Goal: Communication & Community: Answer question/provide support

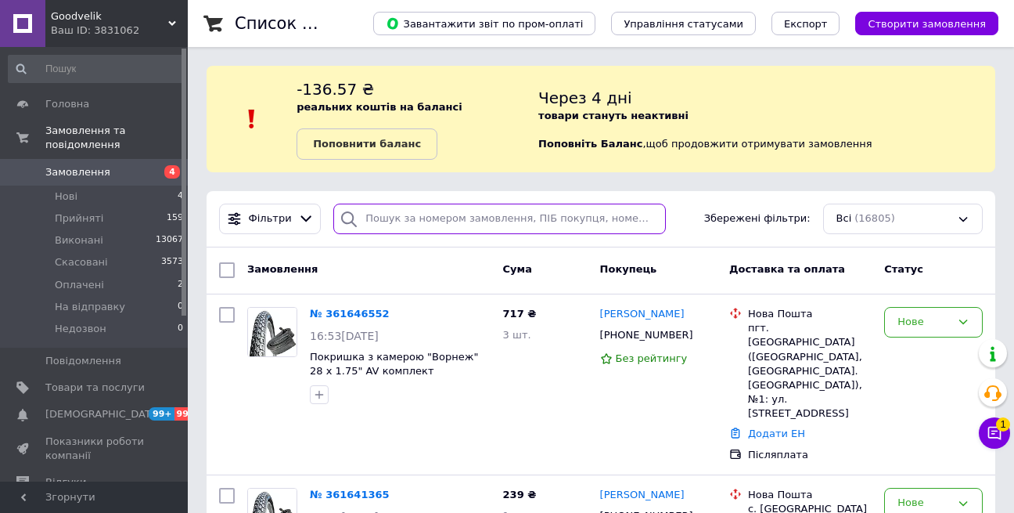
click at [498, 221] on input "search" at bounding box center [499, 218] width 333 height 31
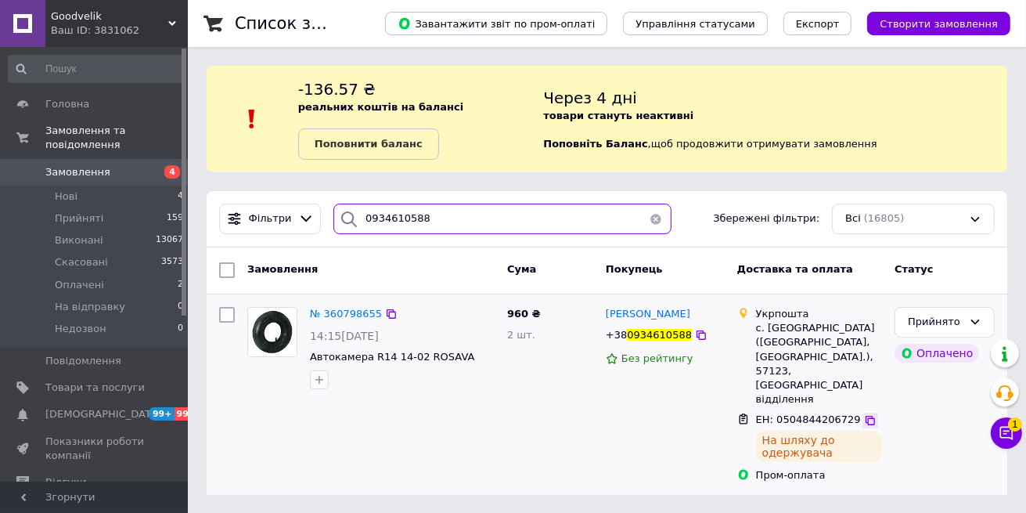
type input "0934610588"
click at [864, 414] on icon at bounding box center [870, 420] width 13 height 13
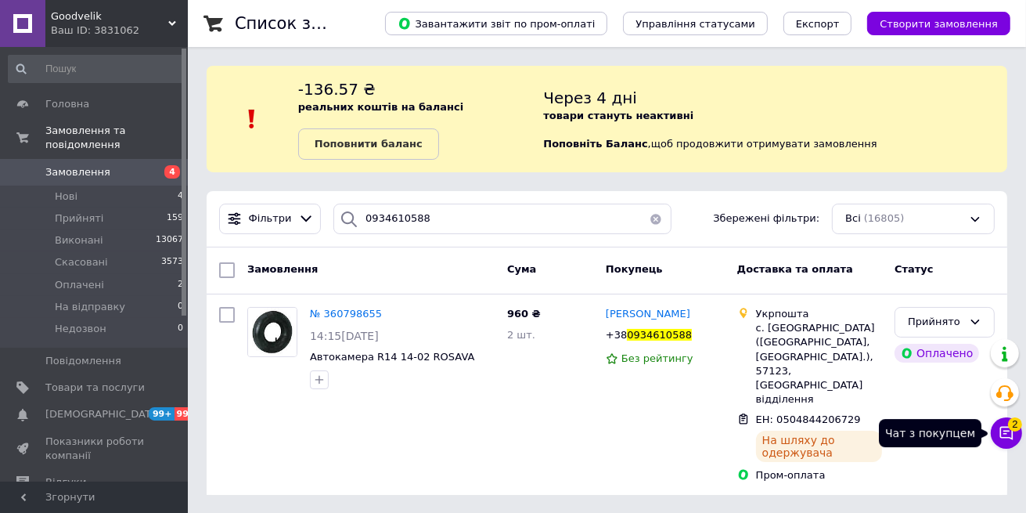
click at [1008, 441] on button "Чат з покупцем 2" at bounding box center [1006, 432] width 31 height 31
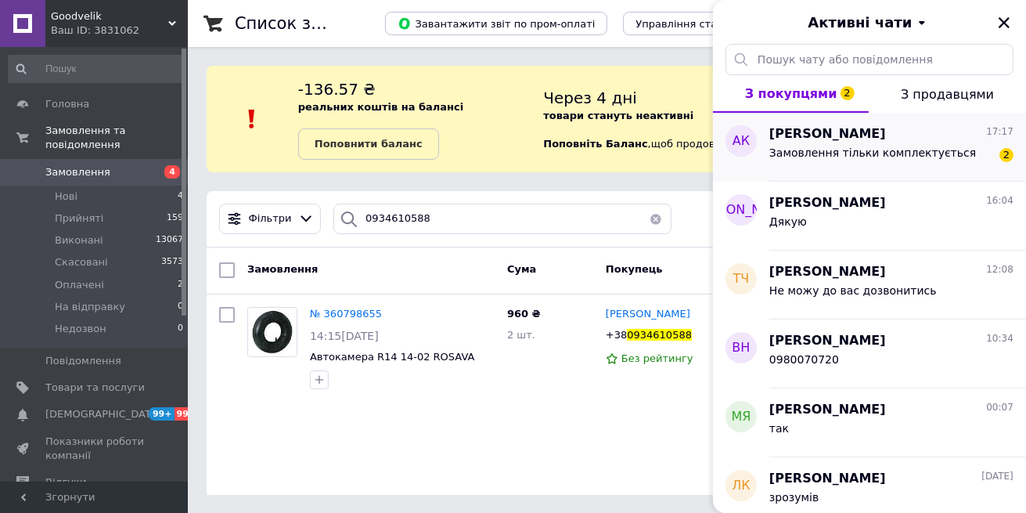
click at [921, 129] on div "[PERSON_NAME] 17:17" at bounding box center [891, 134] width 244 height 18
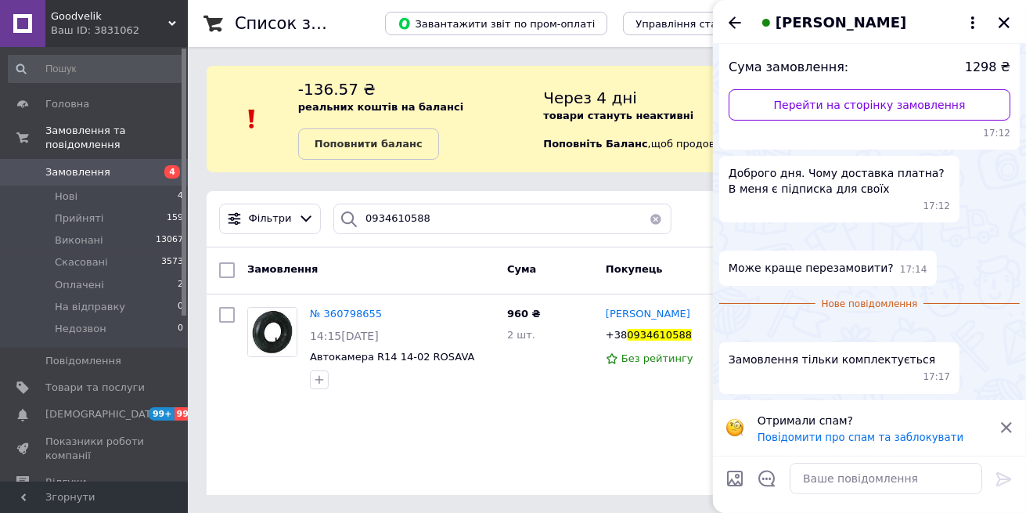
scroll to position [620, 0]
click at [851, 490] on textarea at bounding box center [886, 477] width 193 height 31
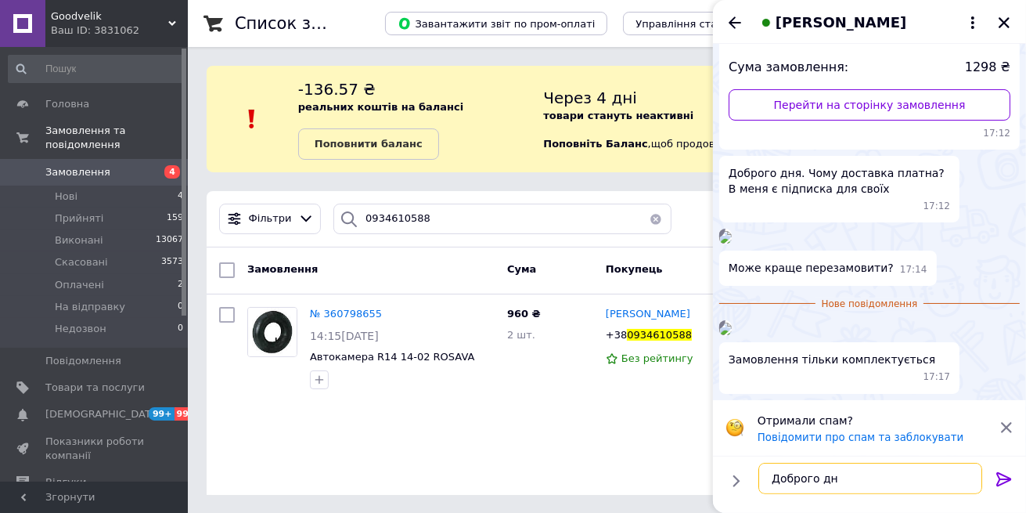
type textarea "Доброго дня"
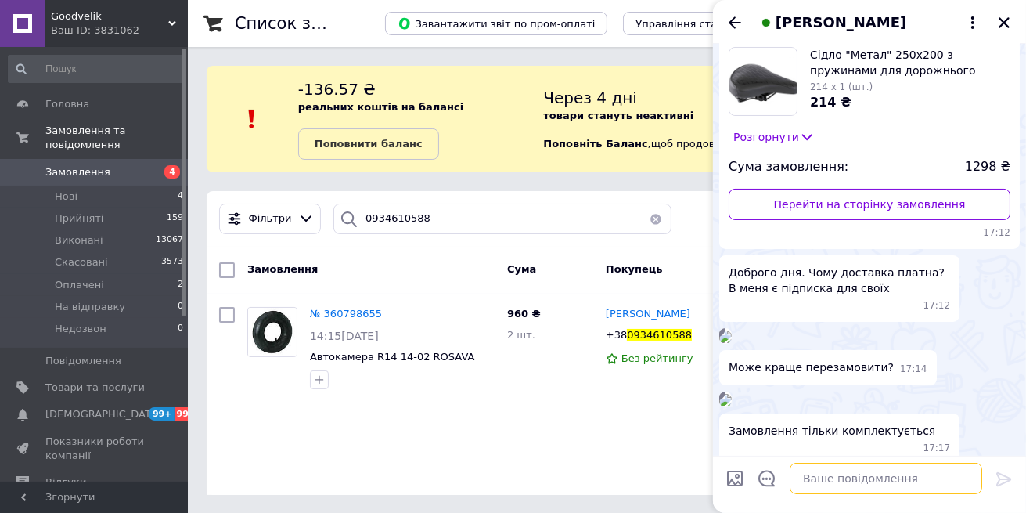
scroll to position [95, 0]
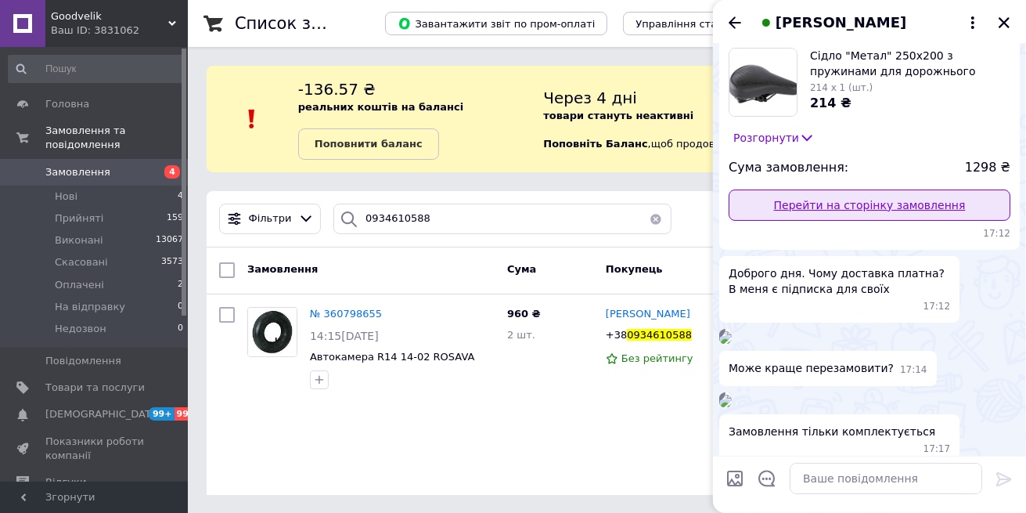
click at [873, 195] on link "Перейти на сторінку замовлення" at bounding box center [870, 204] width 282 height 31
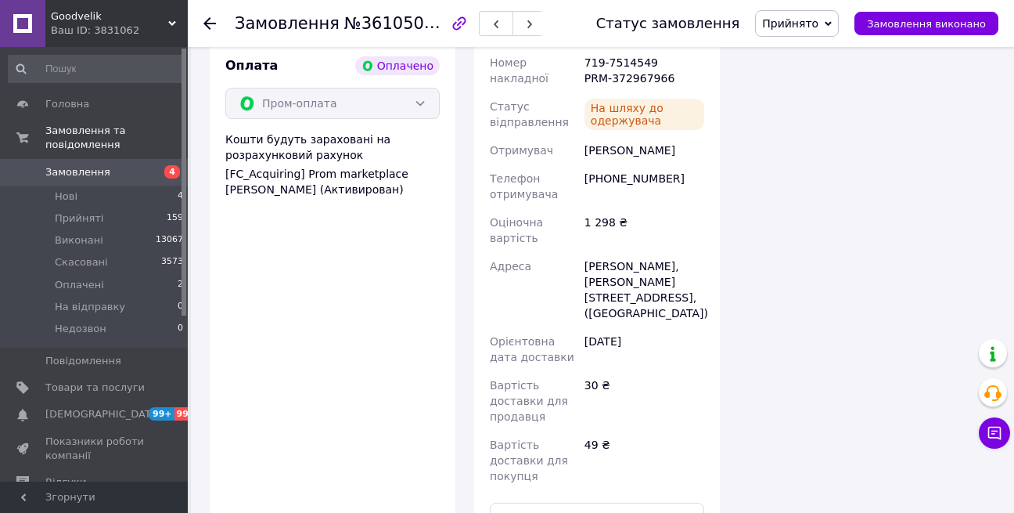
scroll to position [1321, 0]
click at [999, 435] on icon at bounding box center [995, 433] width 16 height 16
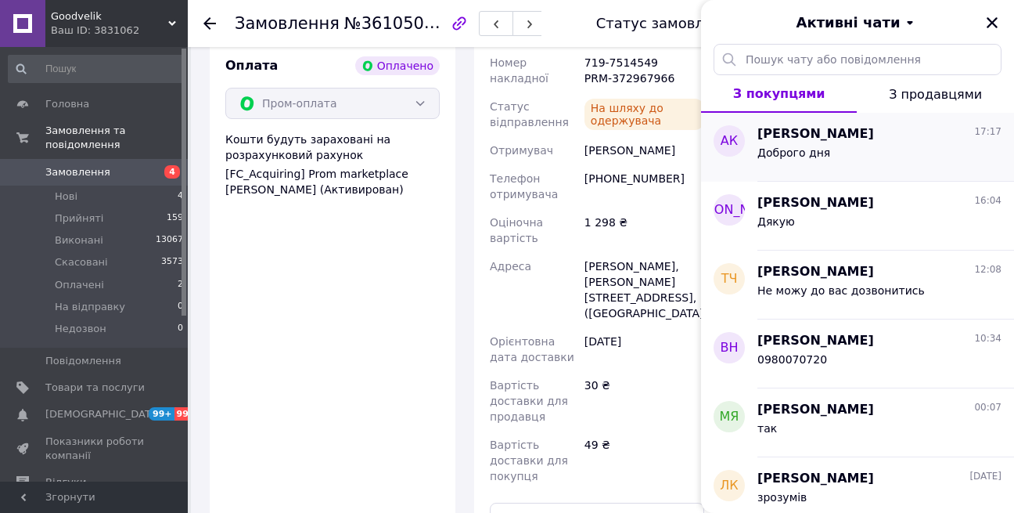
click at [883, 167] on div "Доброго дня" at bounding box center [879, 155] width 244 height 25
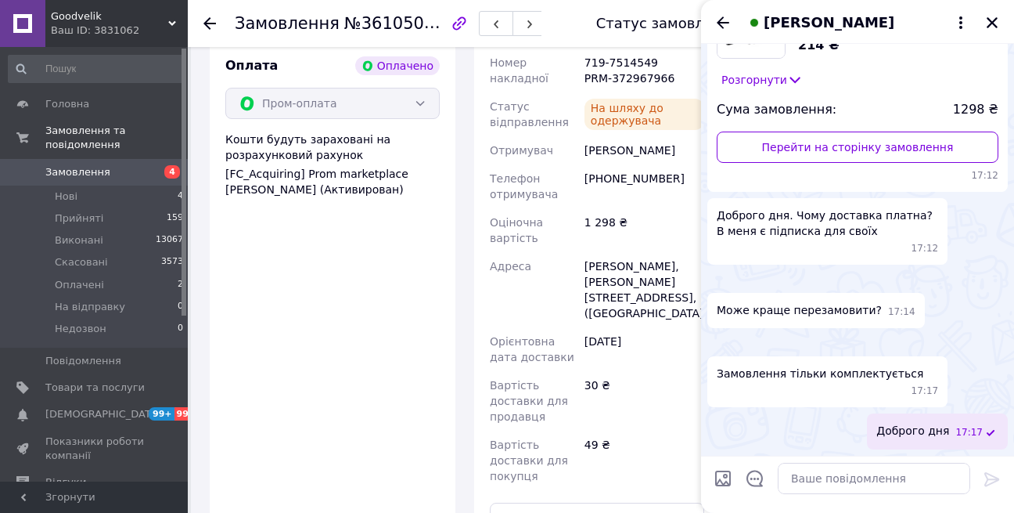
scroll to position [575, 0]
click at [853, 492] on textarea at bounding box center [874, 477] width 193 height 31
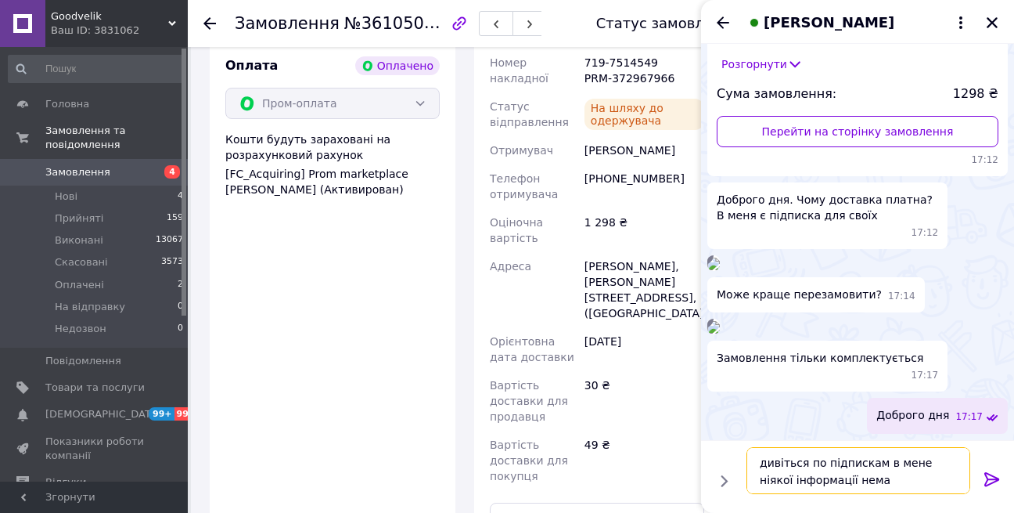
type textarea "дивіться по підпискам в мене ніякої інформації немає"
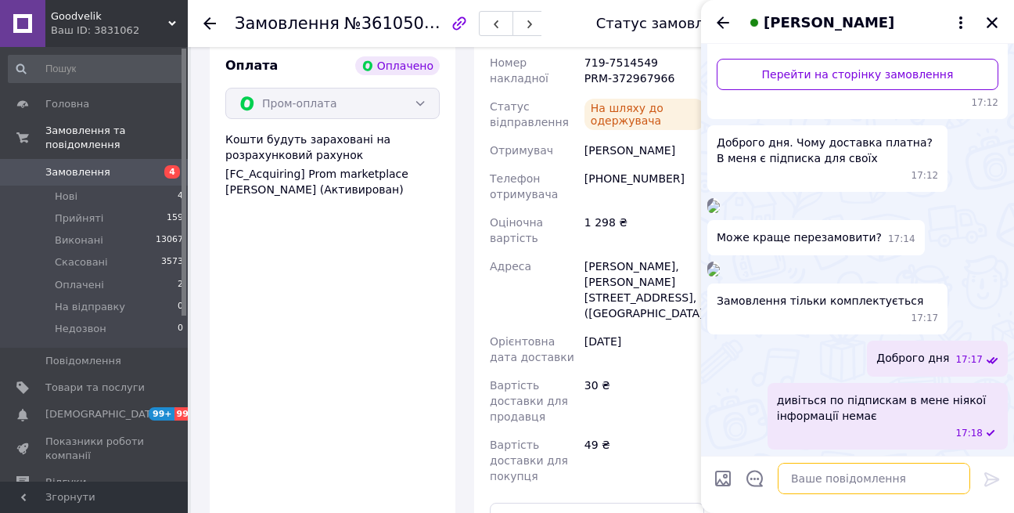
scroll to position [648, 0]
type textarea "бо це ж у вас не зі мной підписка"
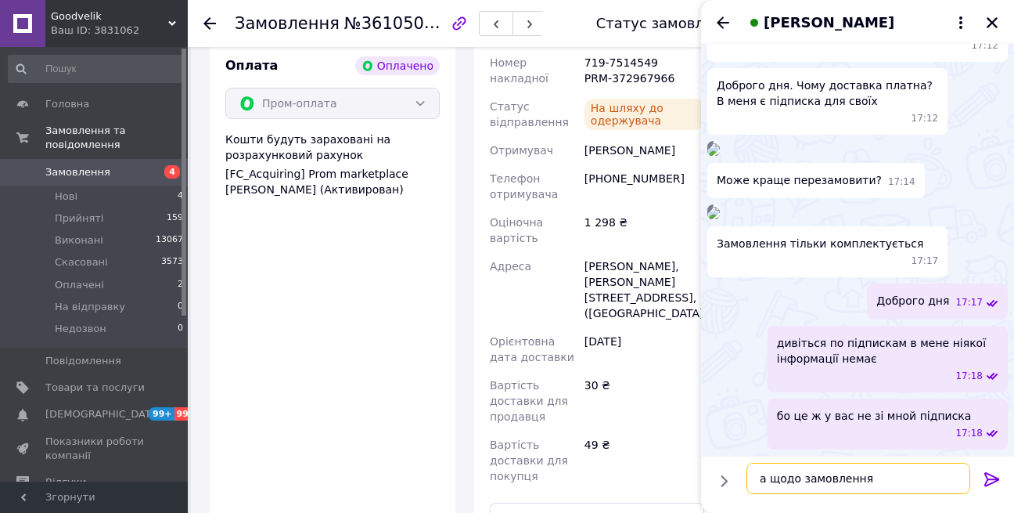
type textarea "а щодо замовлення"
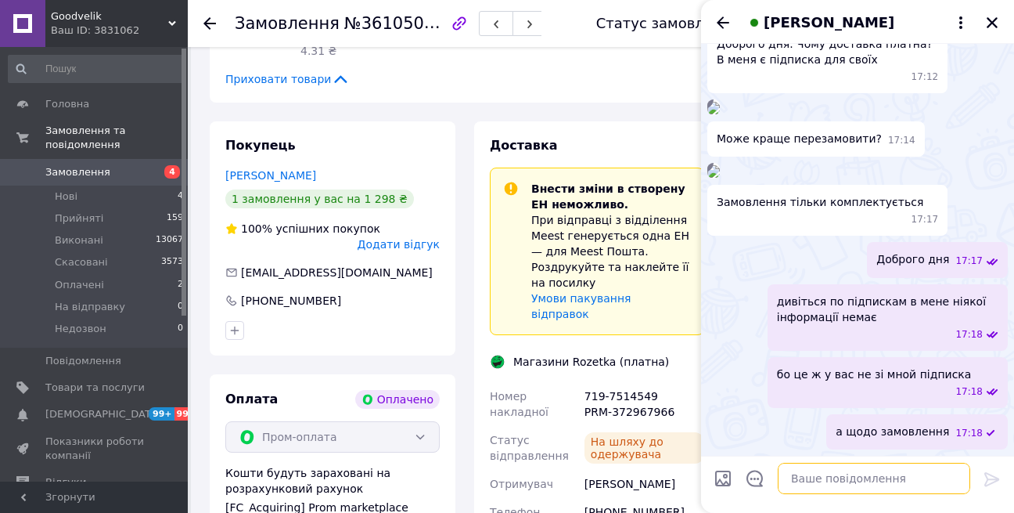
scroll to position [988, 0]
click at [999, 23] on button "Закрити" at bounding box center [992, 22] width 19 height 19
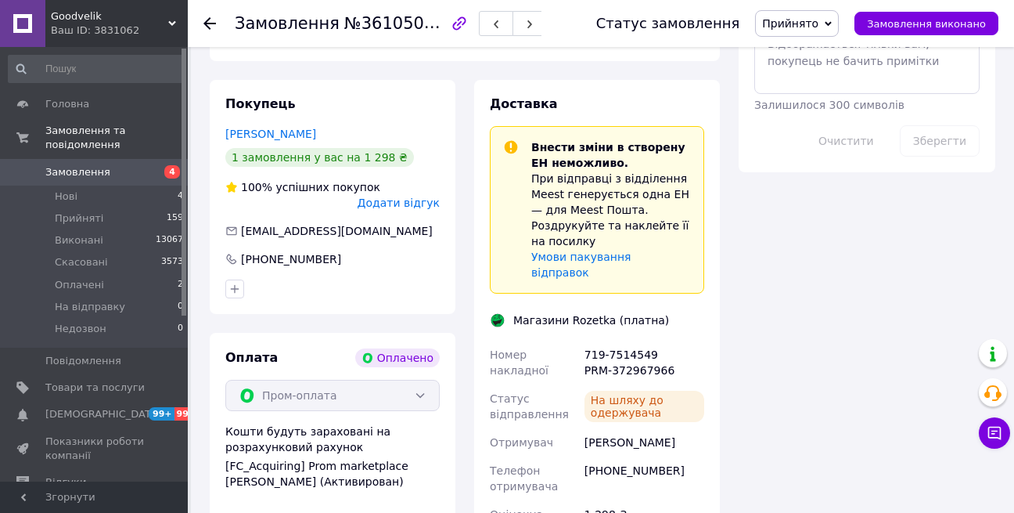
scroll to position [1030, 0]
click at [992, 434] on icon at bounding box center [995, 433] width 16 height 16
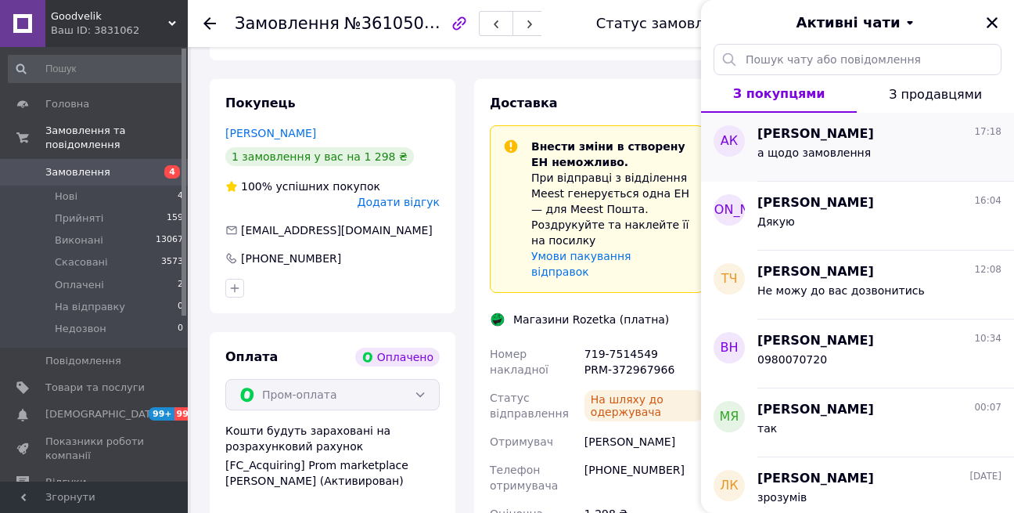
click at [885, 150] on div "а щодо замовлення" at bounding box center [879, 155] width 244 height 25
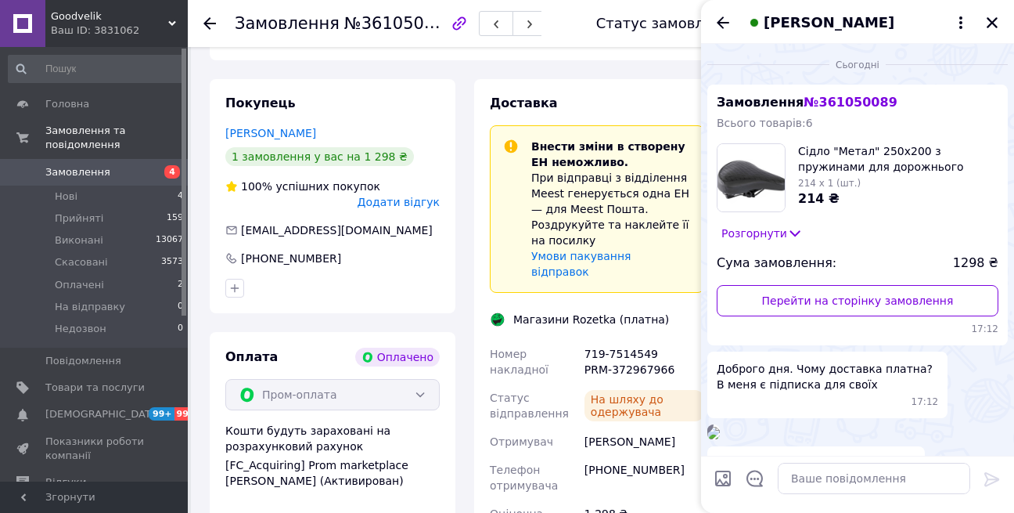
scroll to position [731, 0]
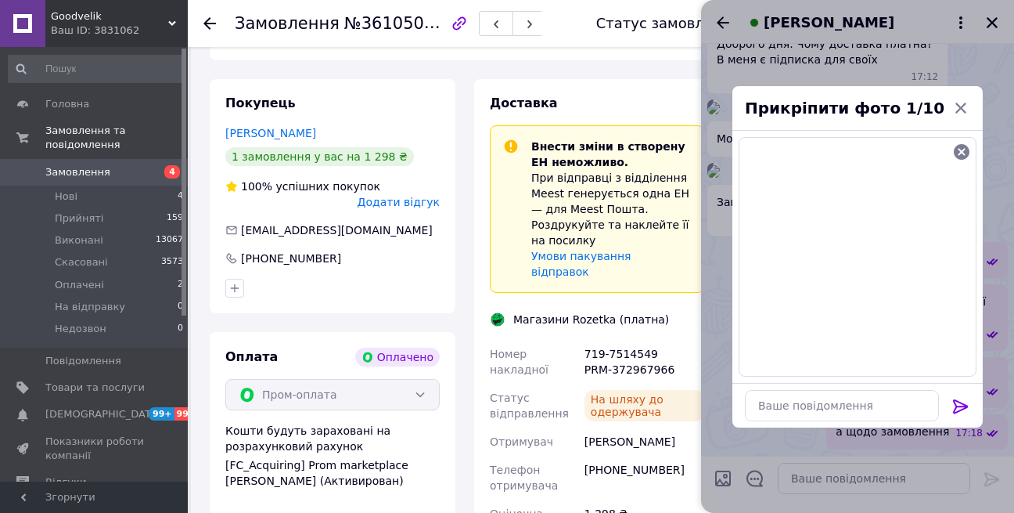
click at [963, 406] on icon at bounding box center [960, 406] width 15 height 14
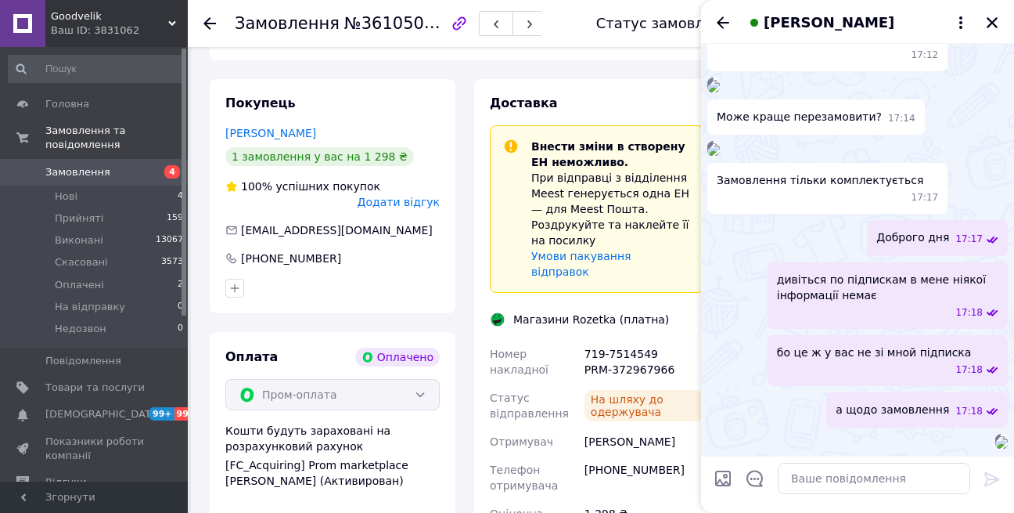
scroll to position [875, 0]
click at [822, 476] on textarea at bounding box center [874, 477] width 193 height 31
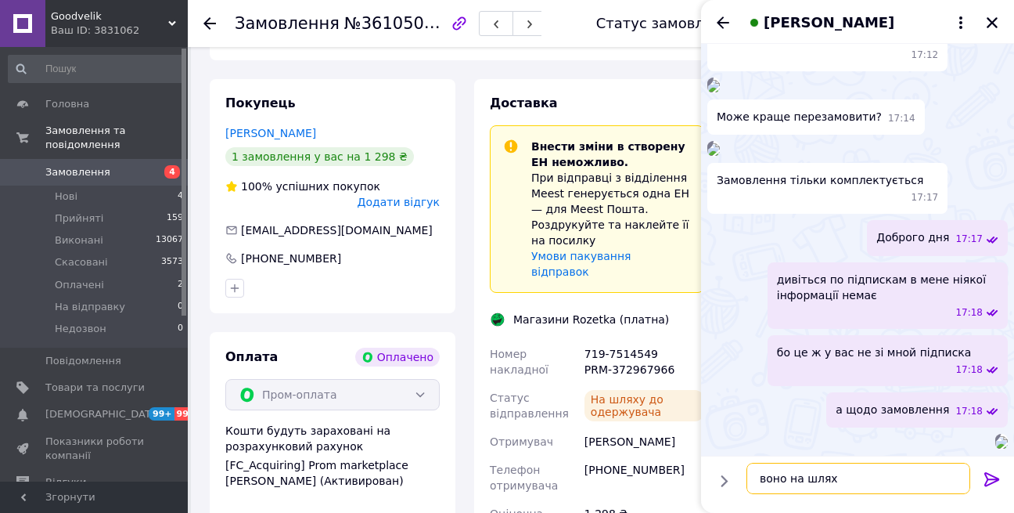
type textarea "воно на шляху"
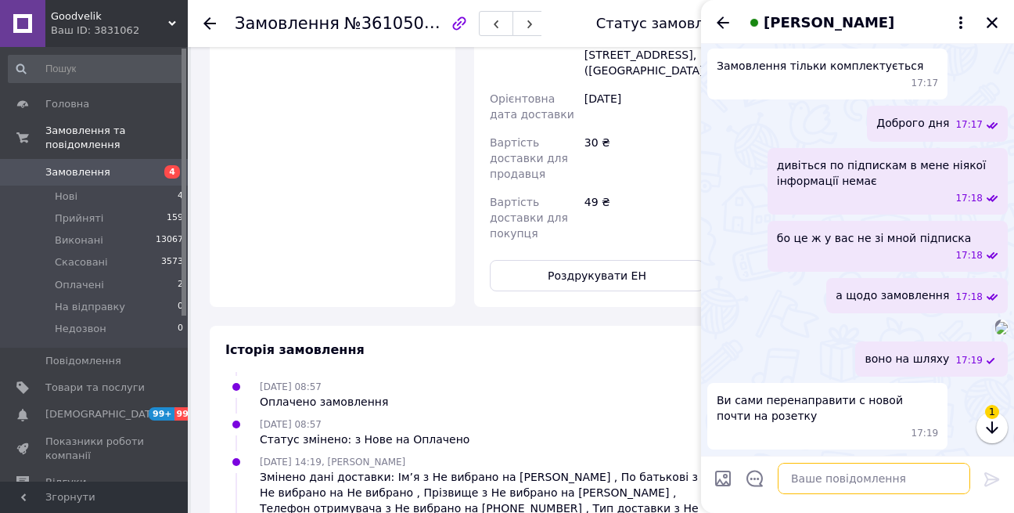
scroll to position [1086, 0]
click at [840, 497] on div at bounding box center [874, 478] width 205 height 44
click at [840, 495] on div at bounding box center [874, 478] width 205 height 44
click at [839, 492] on textarea at bounding box center [874, 477] width 193 height 31
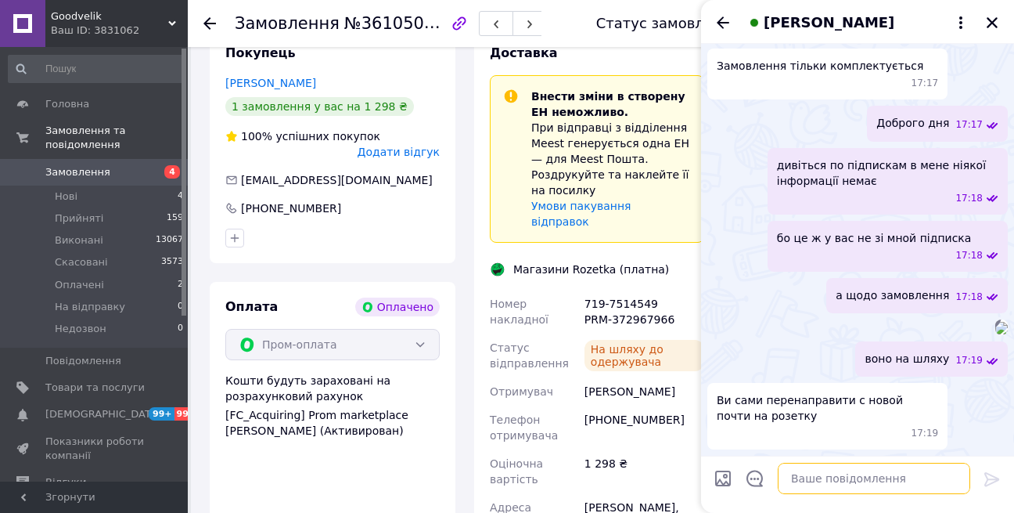
scroll to position [1085, 0]
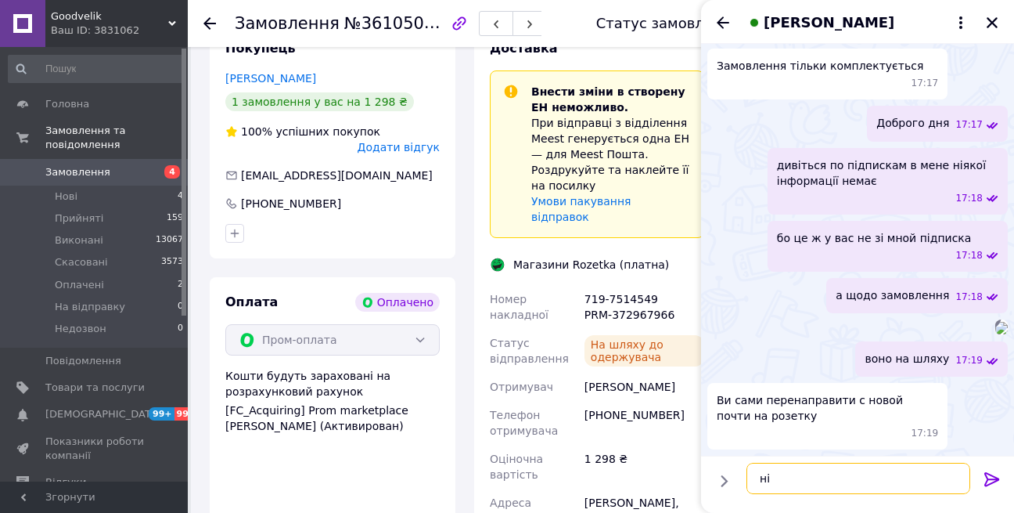
type textarea "н"
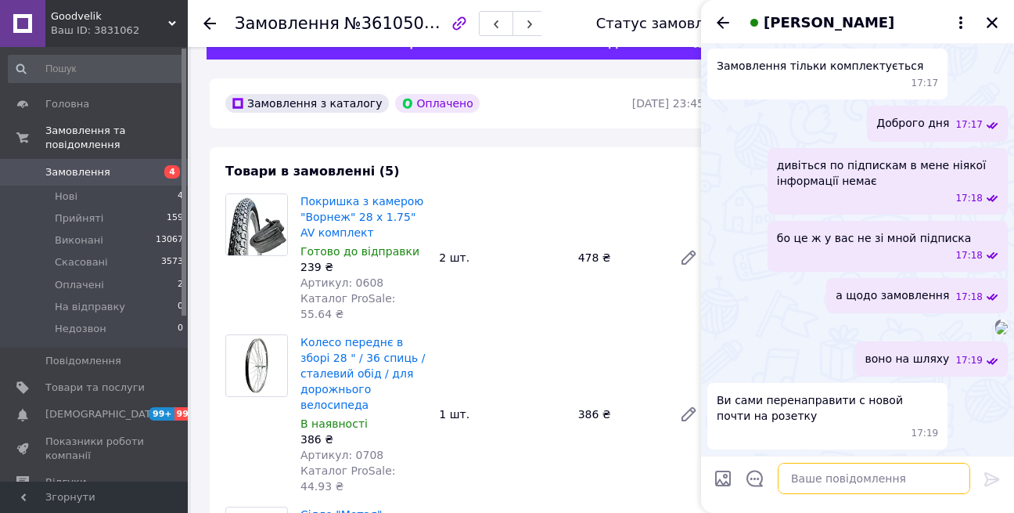
scroll to position [11, 0]
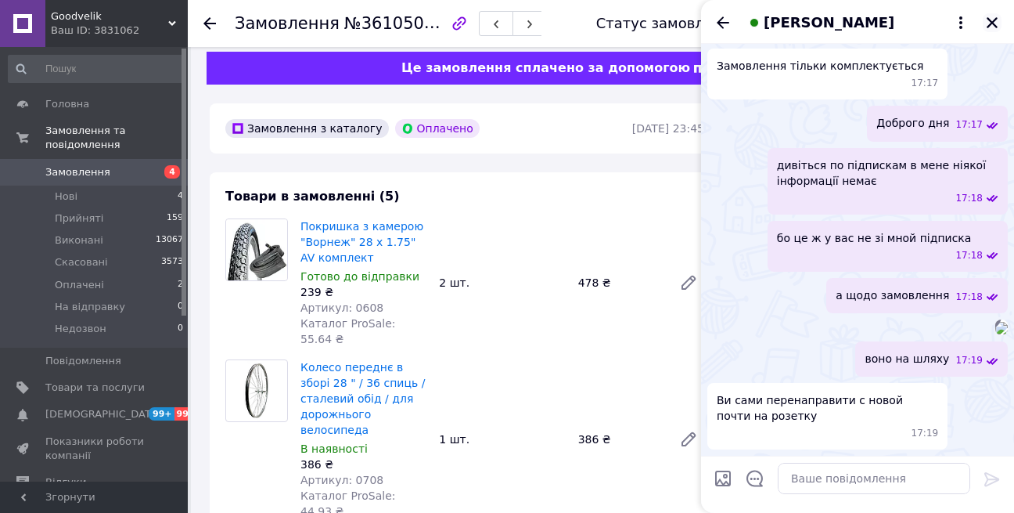
click at [995, 19] on icon "Закрити" at bounding box center [992, 22] width 11 height 11
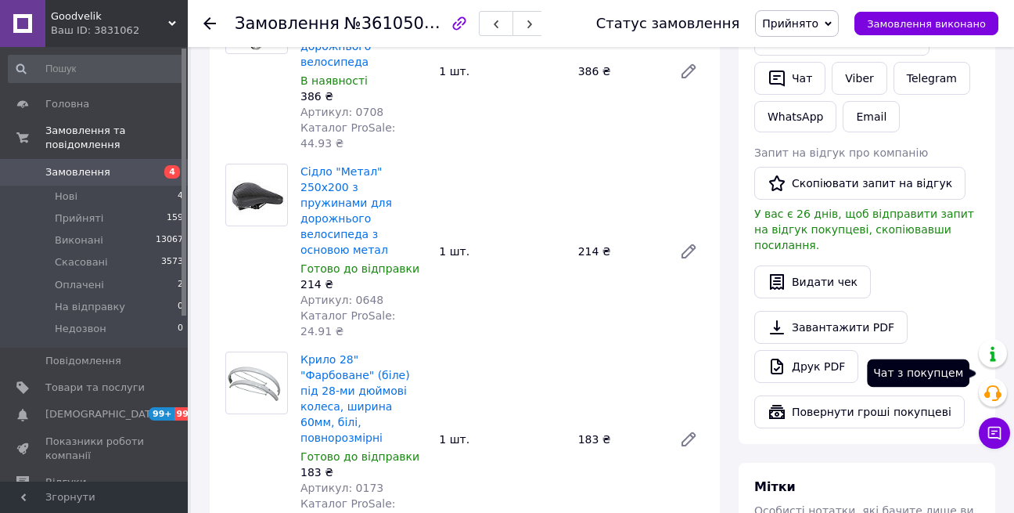
scroll to position [261, 0]
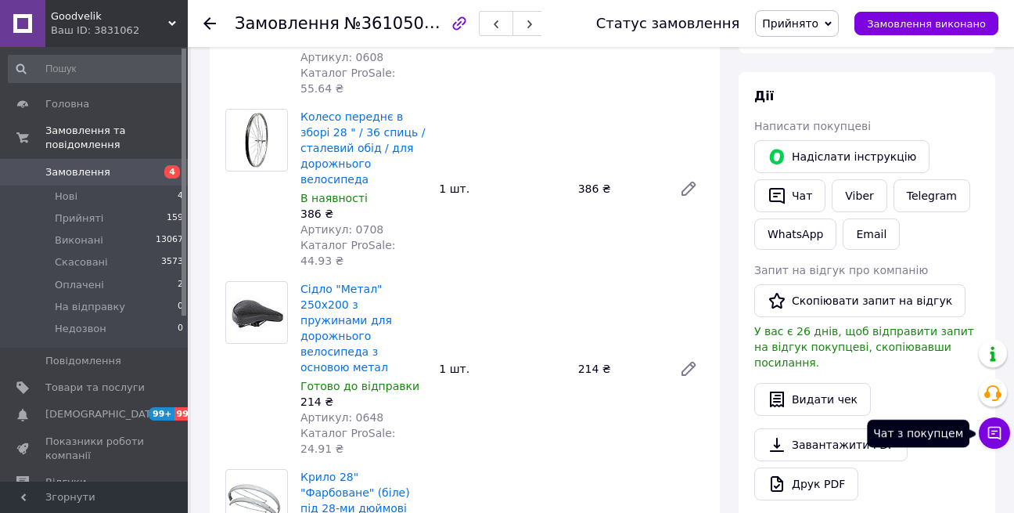
click at [987, 439] on icon at bounding box center [995, 433] width 16 height 16
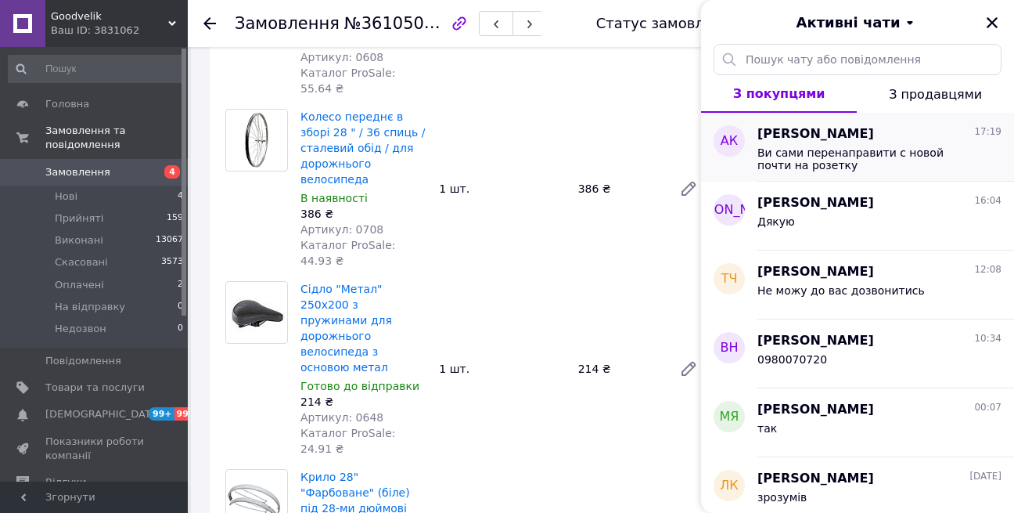
click at [880, 143] on div "Ви сами перенаправити с новой почти на розетку" at bounding box center [879, 157] width 244 height 28
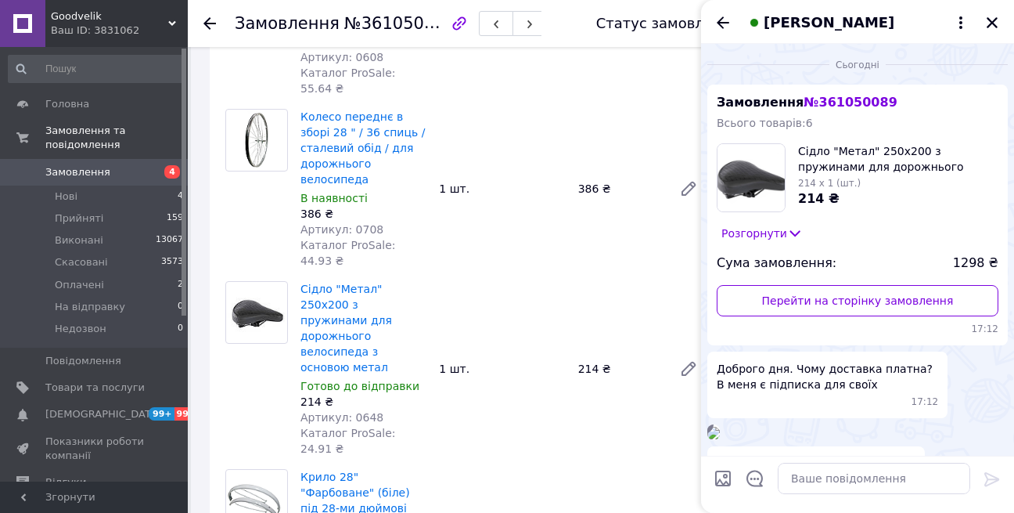
scroll to position [989, 0]
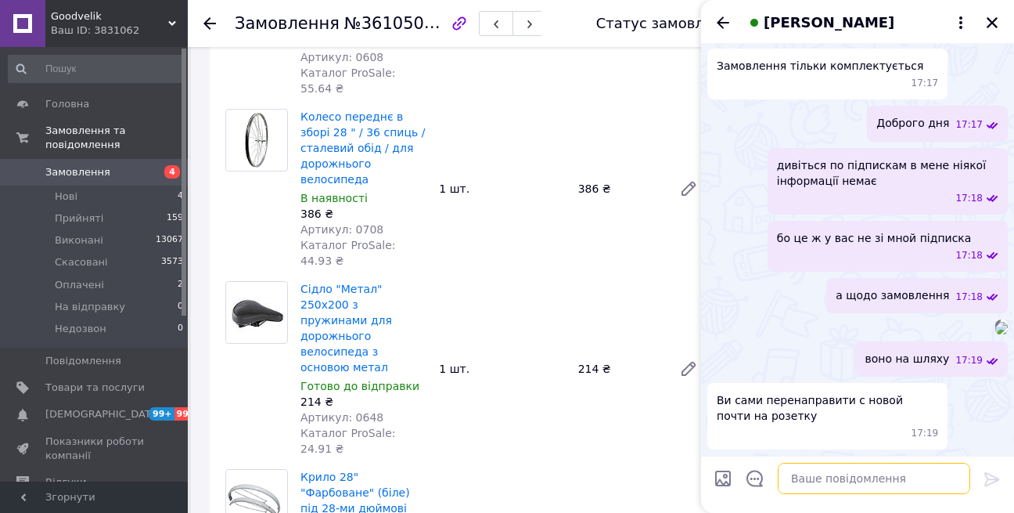
click at [886, 472] on textarea at bounding box center [874, 477] width 193 height 31
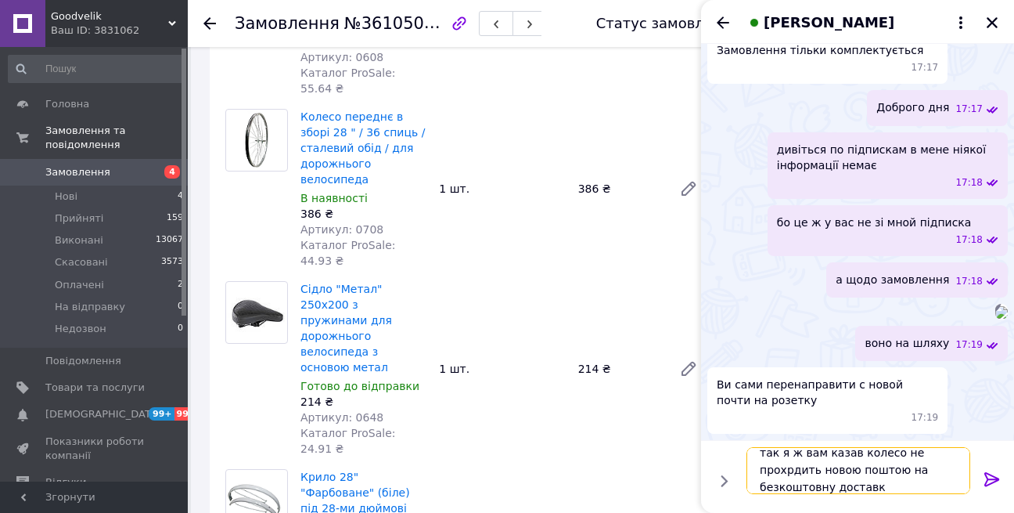
scroll to position [1, 0]
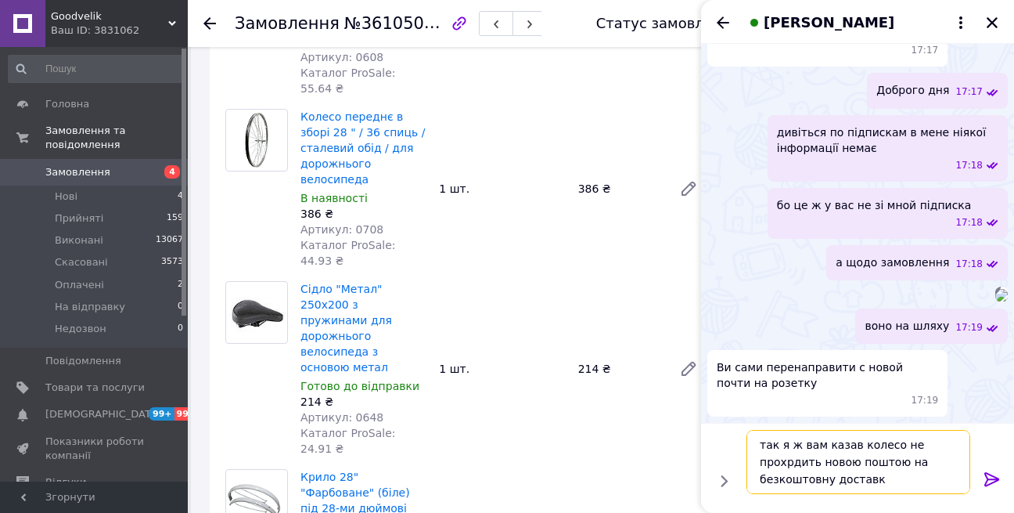
type textarea "так я ж вам казав колесо не прохрдить новою поштою на безкоштовну доставку"
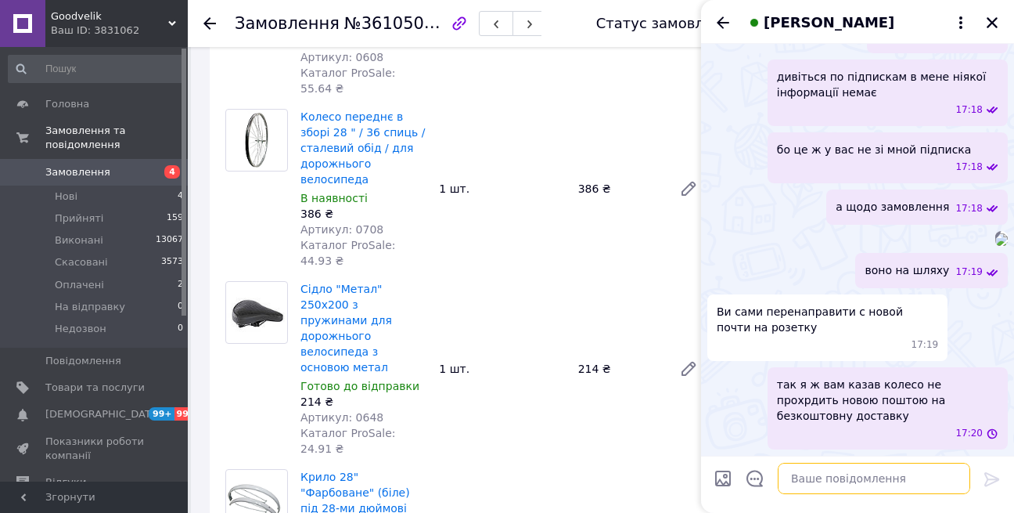
scroll to position [1159, 0]
type textarea "там до 10 об'ємних кг"
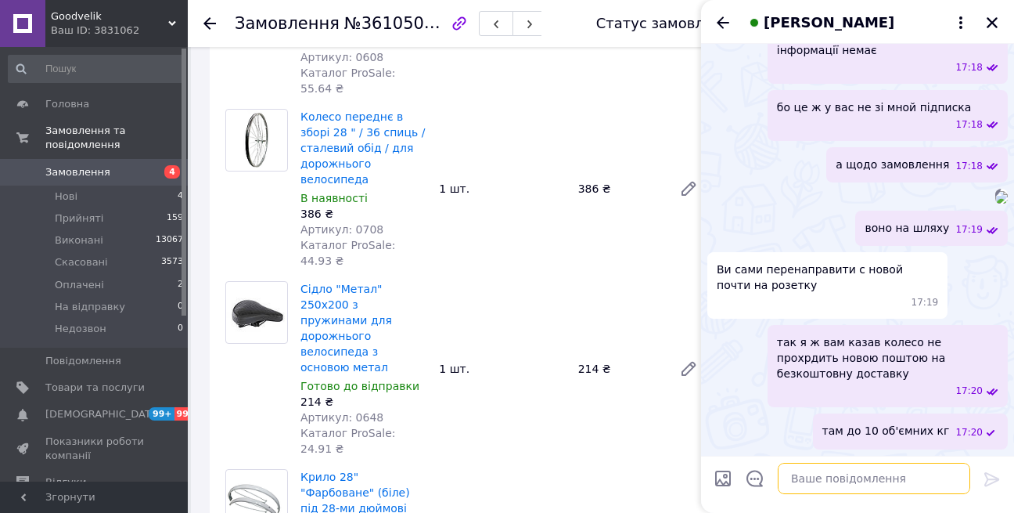
scroll to position [1201, 0]
type textarea "а колес має габарити 62 62 15"
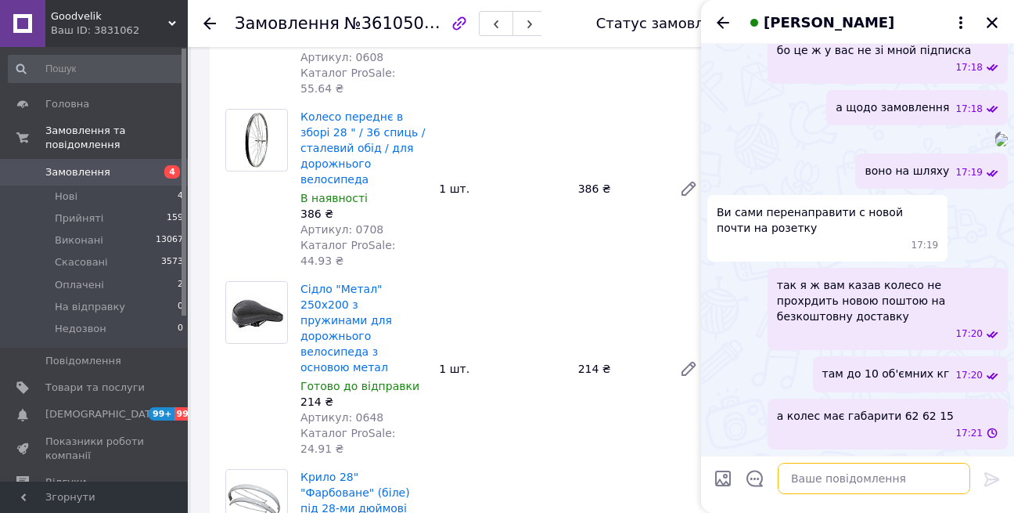
scroll to position [1243, 0]
type textarea "це 17 об'ємних кг"
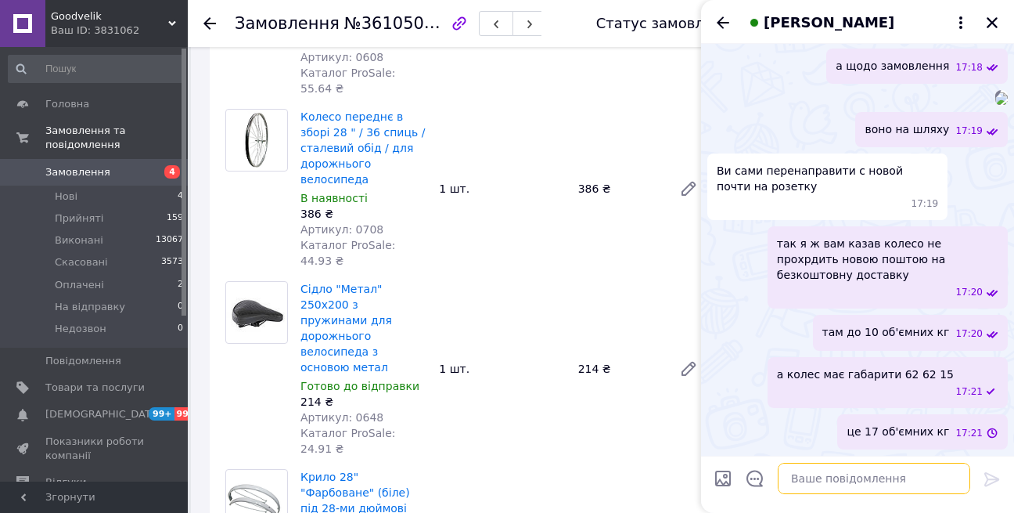
scroll to position [1284, 0]
click at [992, 27] on icon "Закрити" at bounding box center [992, 23] width 14 height 14
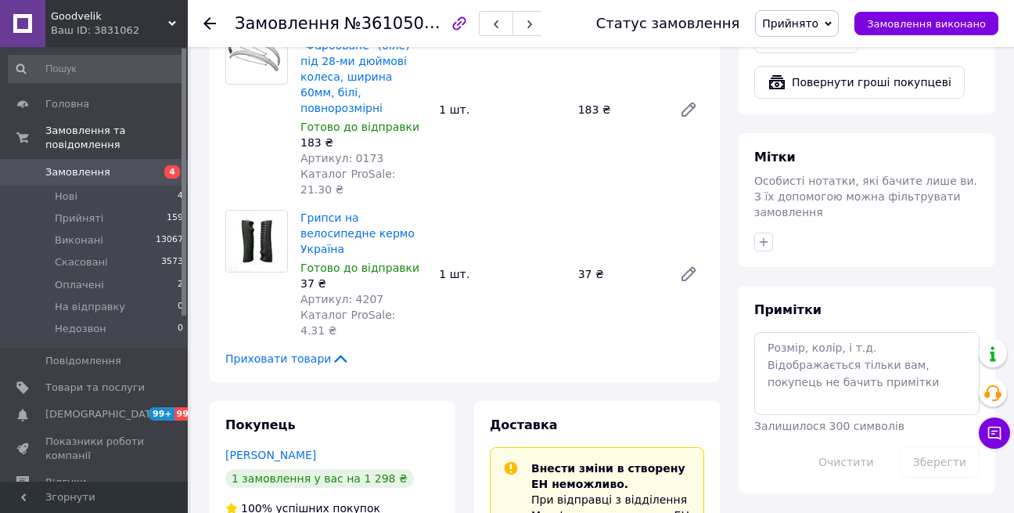
scroll to position [731, 0]
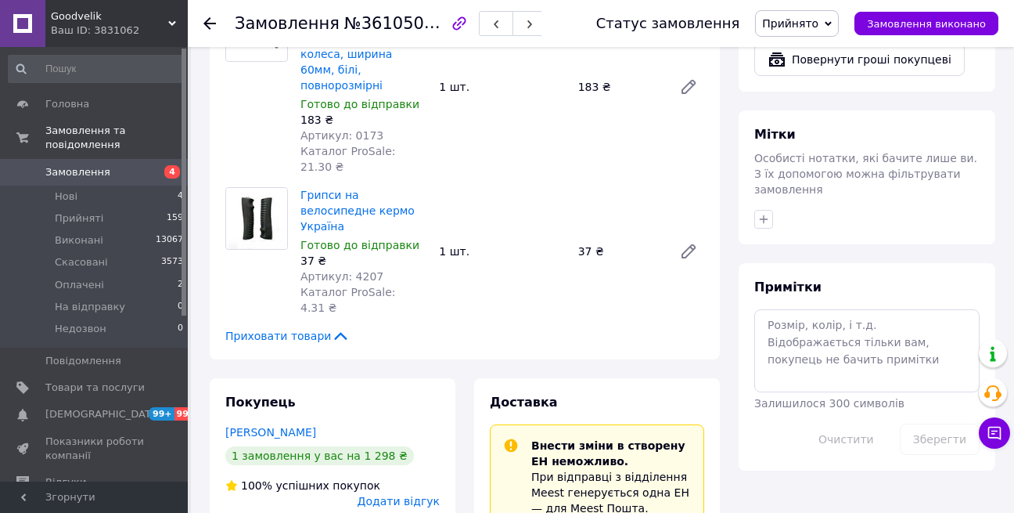
drag, startPoint x: 585, startPoint y: 448, endPoint x: 664, endPoint y: 454, distance: 79.3
copy div "719-7514549"
click at [995, 433] on icon at bounding box center [995, 433] width 16 height 16
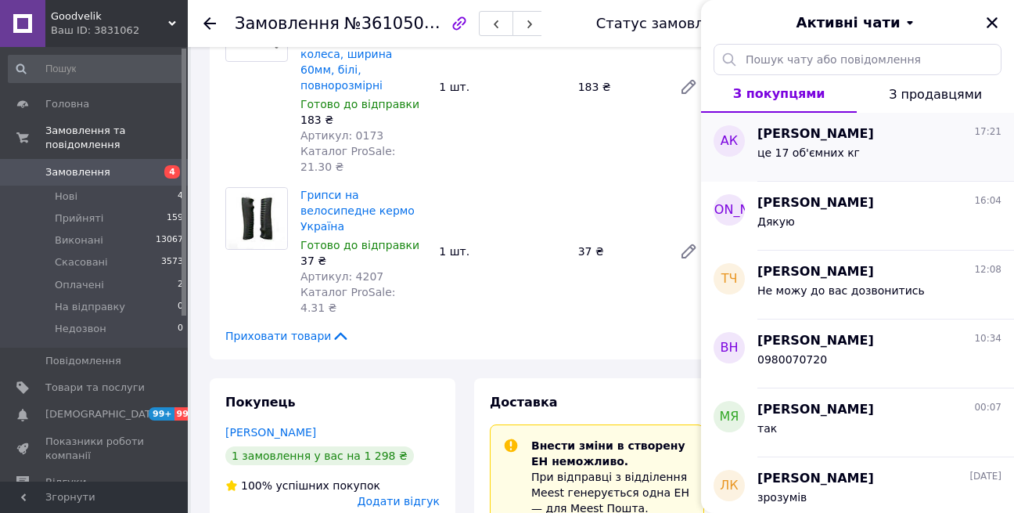
click at [933, 144] on div "це 17 об'ємних кг" at bounding box center [879, 155] width 244 height 25
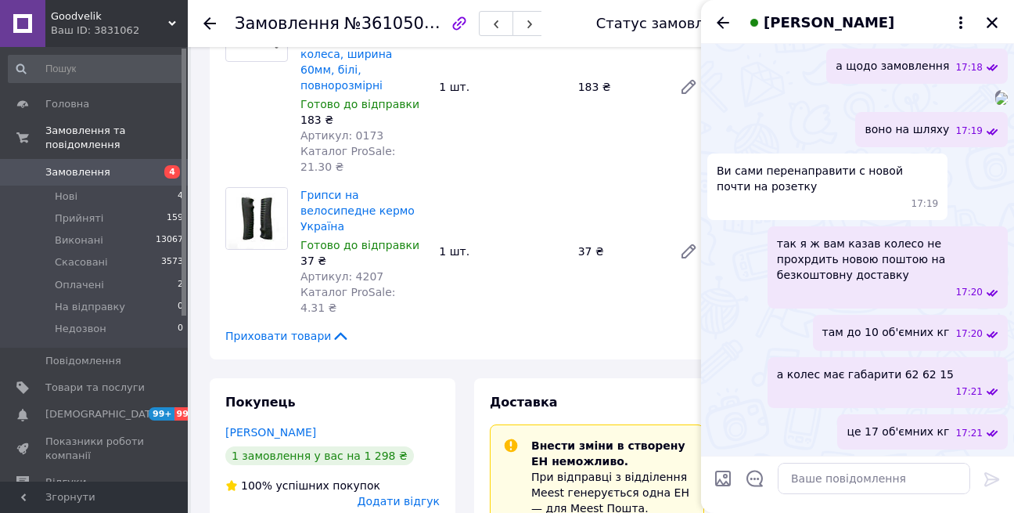
scroll to position [1284, 0]
click at [996, 18] on icon "Закрити" at bounding box center [992, 22] width 11 height 11
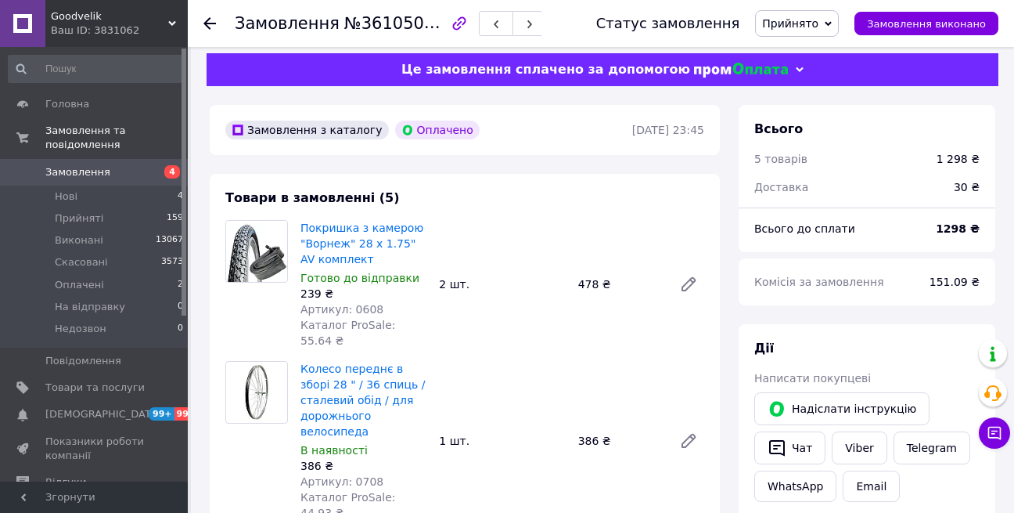
scroll to position [0, 0]
